Goal: Information Seeking & Learning: Learn about a topic

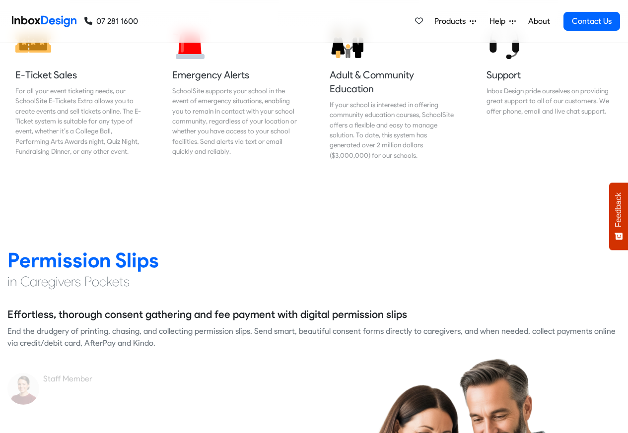
scroll to position [1191, 0]
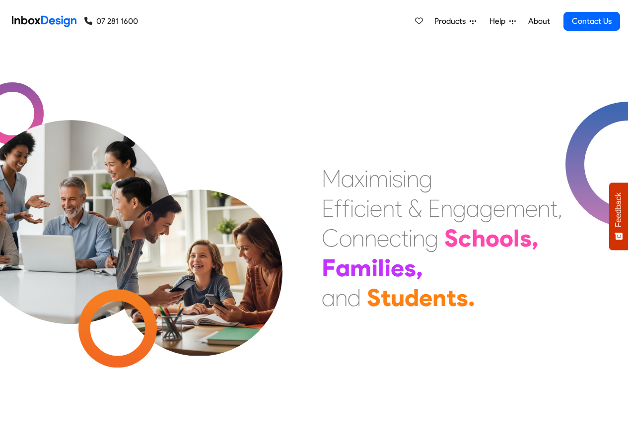
click at [537, 21] on link "About" at bounding box center [538, 21] width 27 height 20
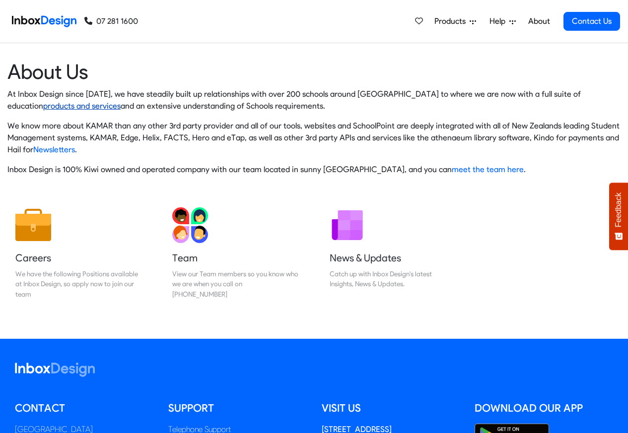
click at [43, 106] on link "products and services" at bounding box center [81, 105] width 77 height 9
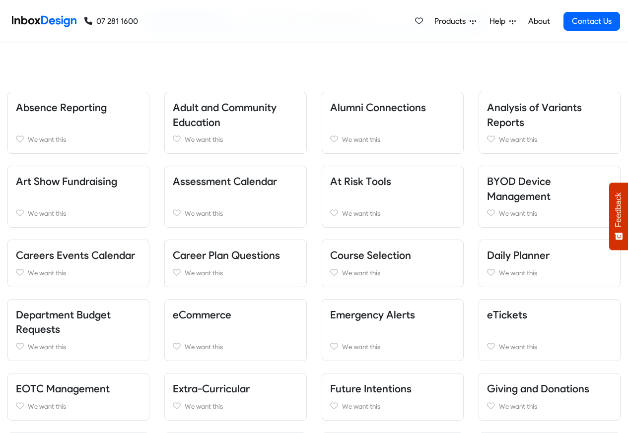
scroll to position [238, 0]
